Goal: Find specific page/section: Find specific page/section

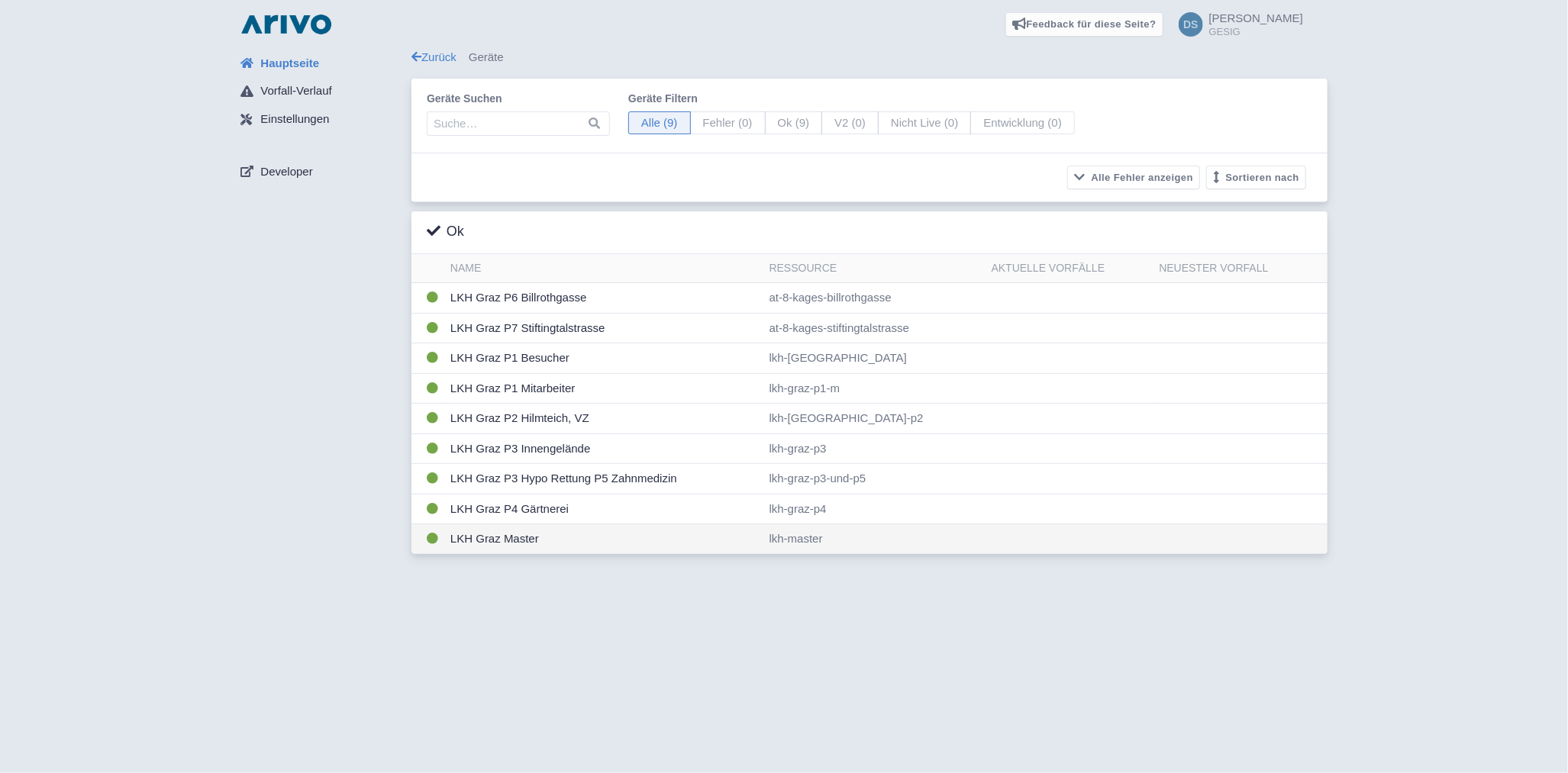
click at [582, 531] on td "LKH Graz Master" at bounding box center [603, 539] width 319 height 30
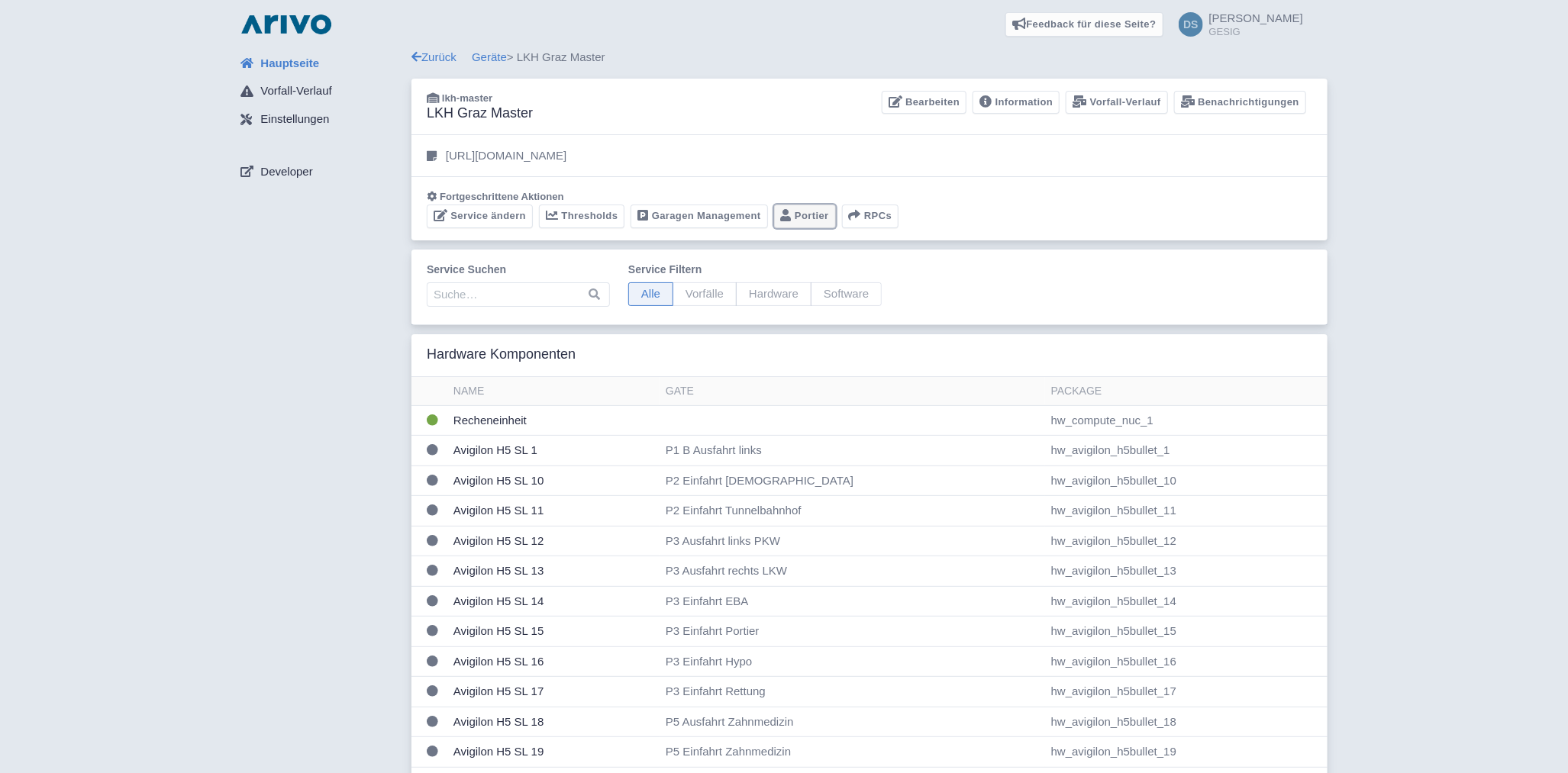
click at [818, 211] on link "Portier" at bounding box center [805, 216] width 61 height 24
click at [681, 214] on link "Garagen Management" at bounding box center [699, 216] width 137 height 24
